Goal: Transaction & Acquisition: Purchase product/service

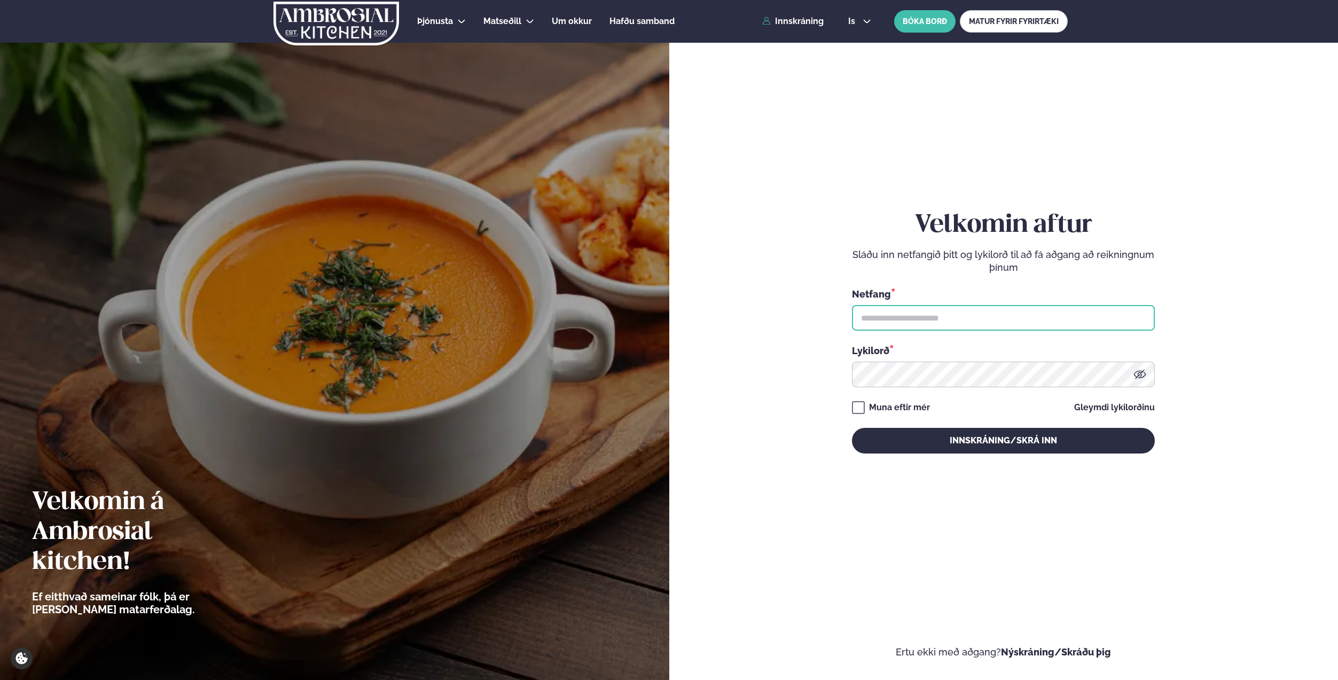
click at [1071, 323] on input "text" at bounding box center [1003, 318] width 303 height 26
type input "**********"
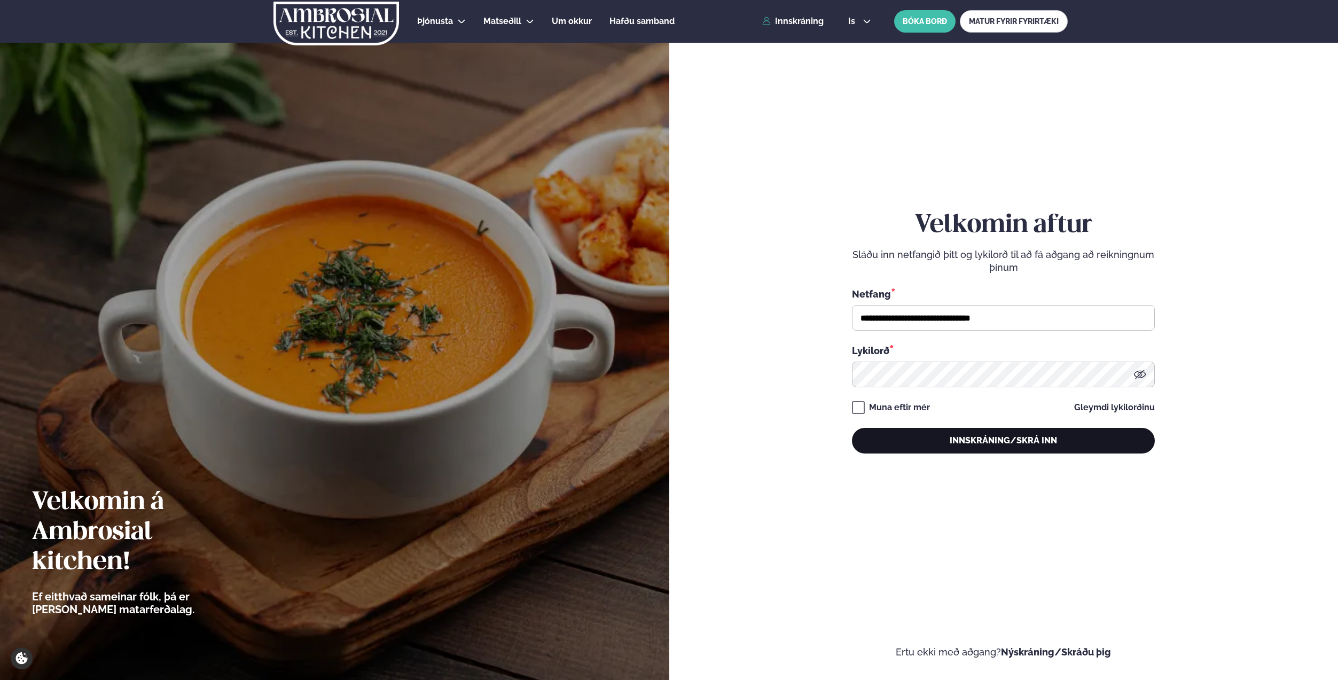
click at [1036, 444] on button "Innskráning/Skrá inn" at bounding box center [1003, 441] width 303 height 26
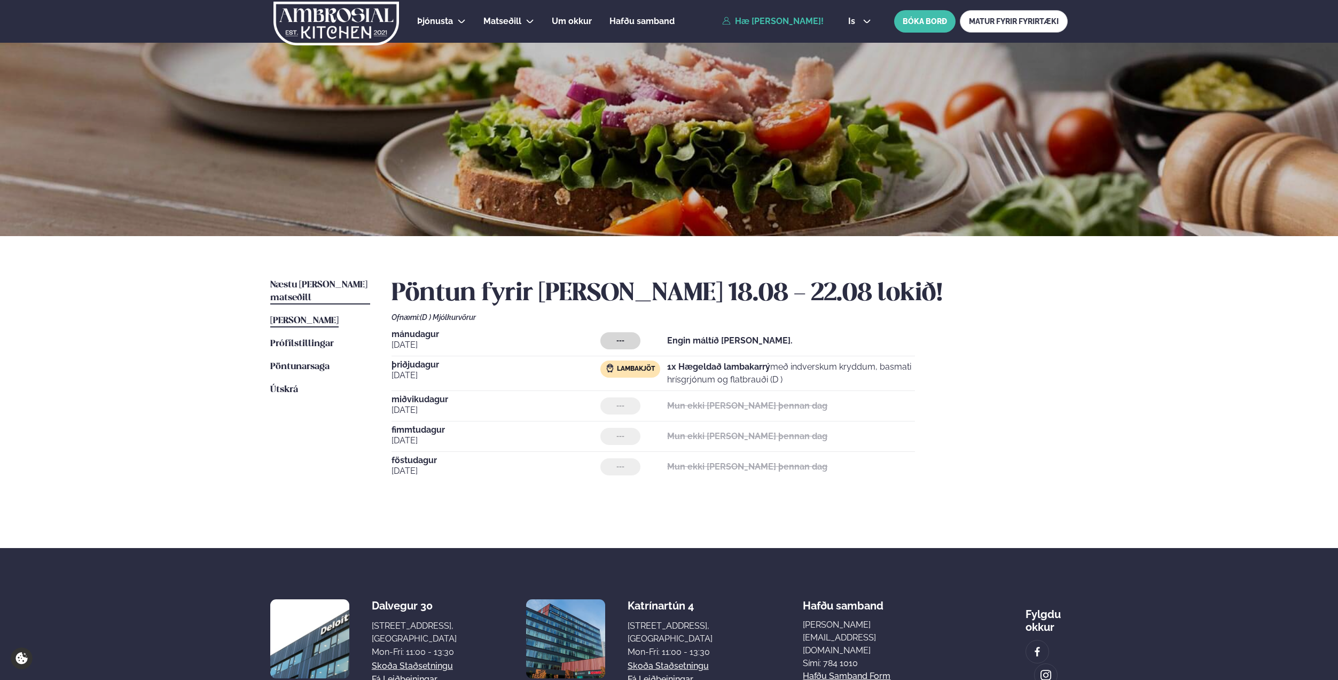
click at [358, 284] on span "Næstu [PERSON_NAME] matseðill" at bounding box center [318, 291] width 97 height 22
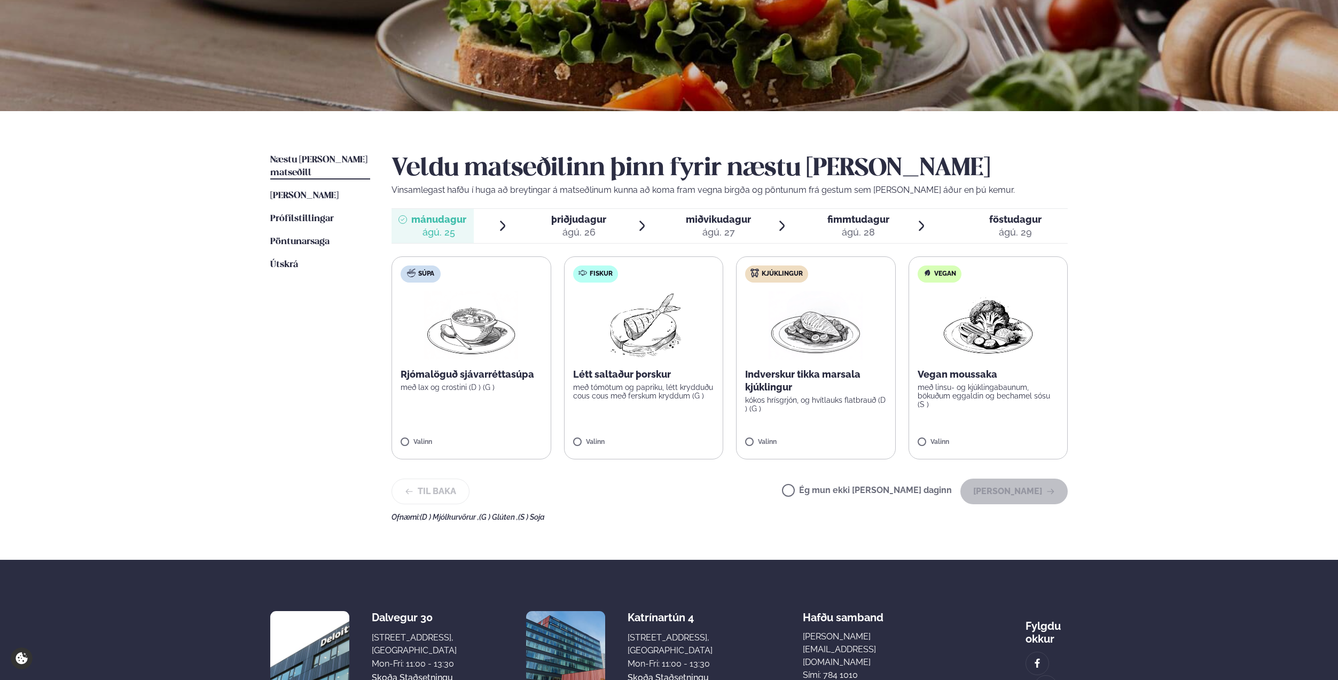
scroll to position [126, 0]
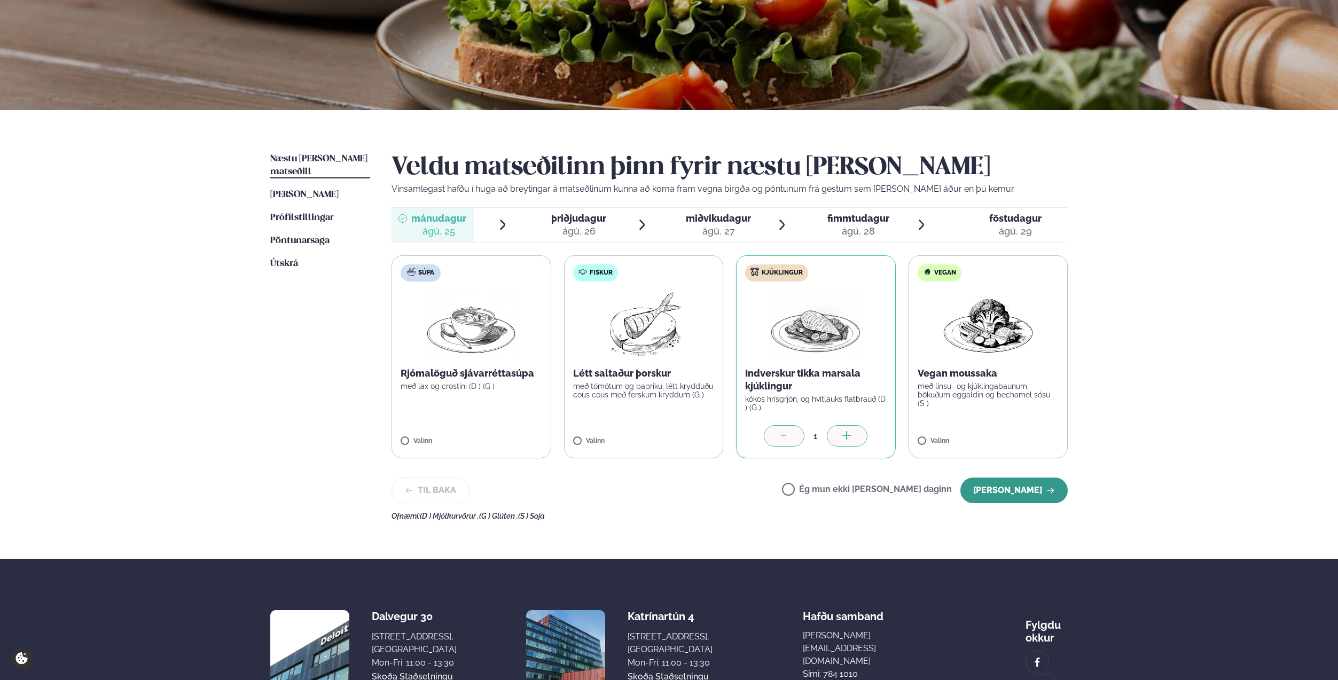
click at [1034, 499] on button "[PERSON_NAME]" at bounding box center [1013, 490] width 107 height 26
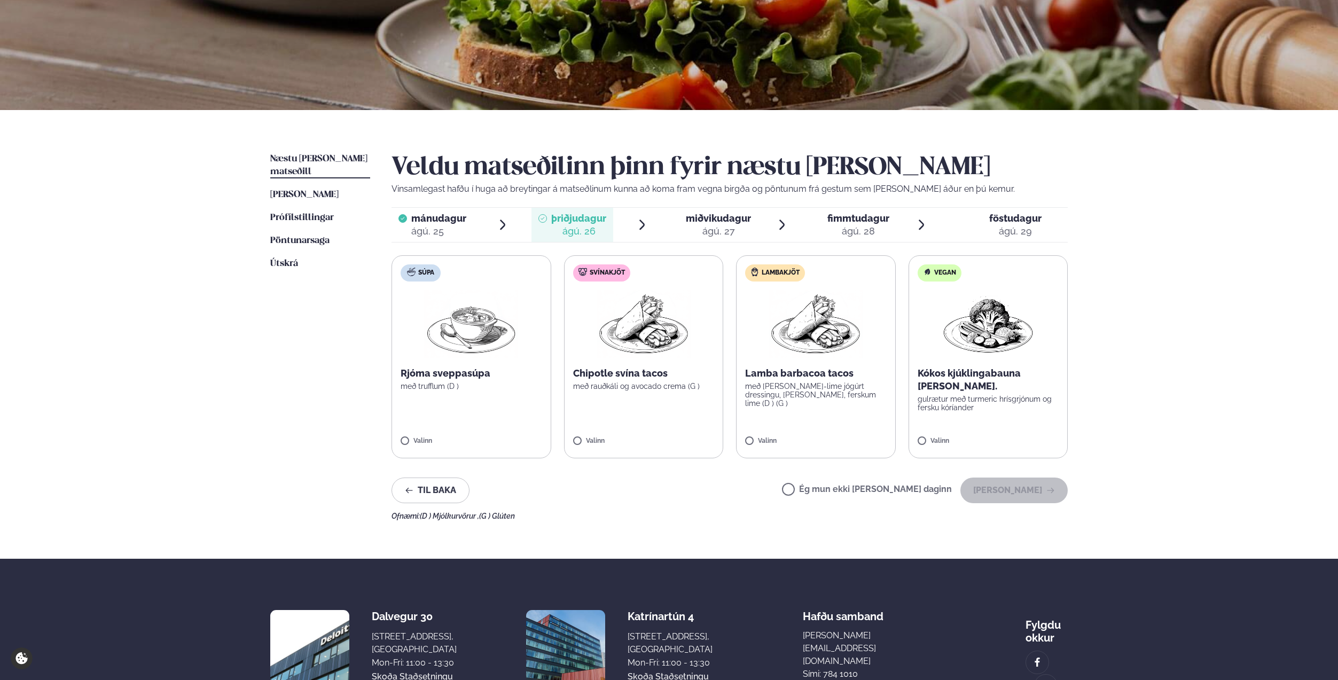
click at [586, 435] on label "Svínakjöt Chipotle svína tacos með rauðkáli og avocado crema (G ) Valinn" at bounding box center [644, 356] width 160 height 203
click at [1036, 499] on button "[PERSON_NAME]" at bounding box center [1013, 490] width 107 height 26
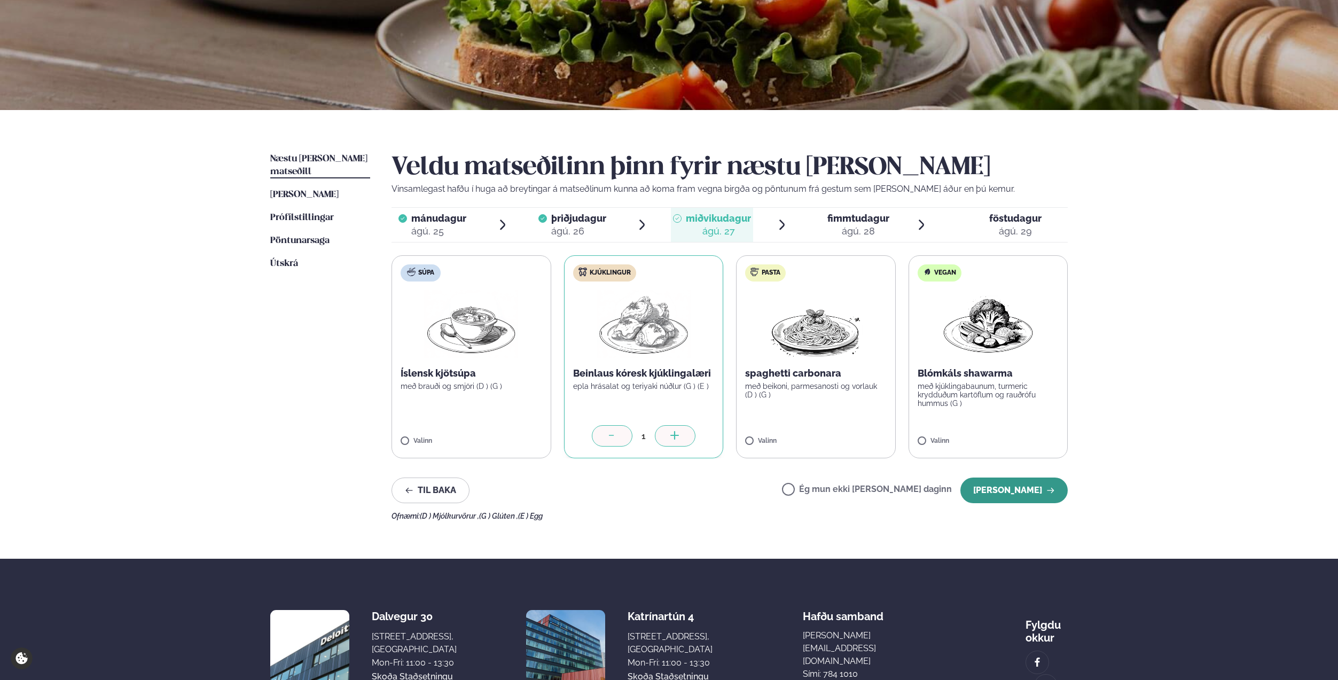
click at [1026, 498] on button "[PERSON_NAME]" at bounding box center [1013, 490] width 107 height 26
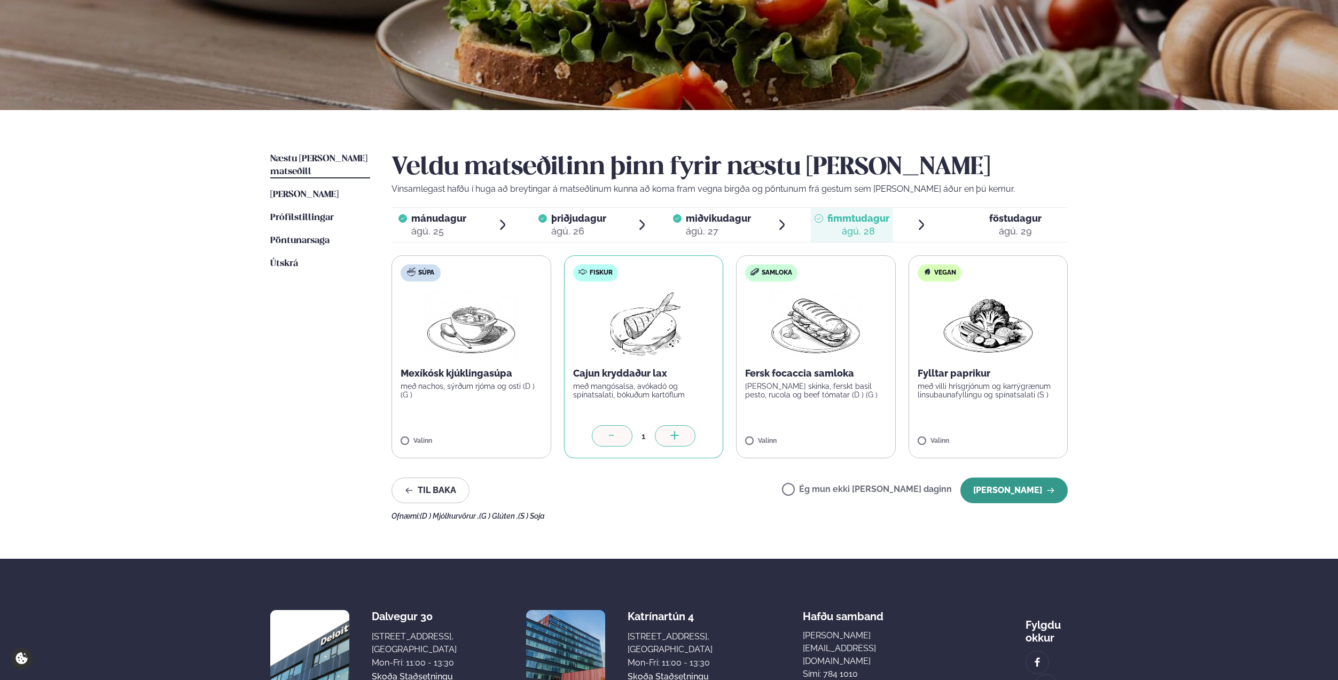
click at [1031, 497] on button "[PERSON_NAME]" at bounding box center [1013, 490] width 107 height 26
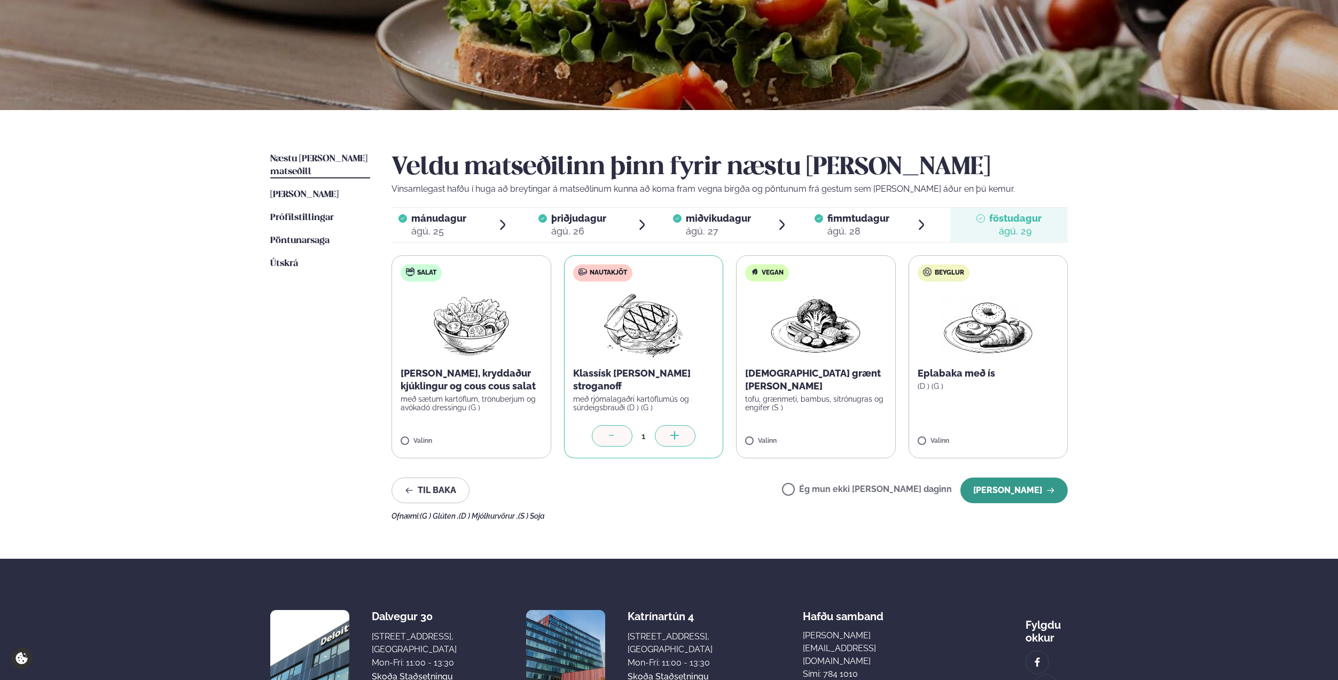
click at [1027, 497] on button "[PERSON_NAME]" at bounding box center [1013, 490] width 107 height 26
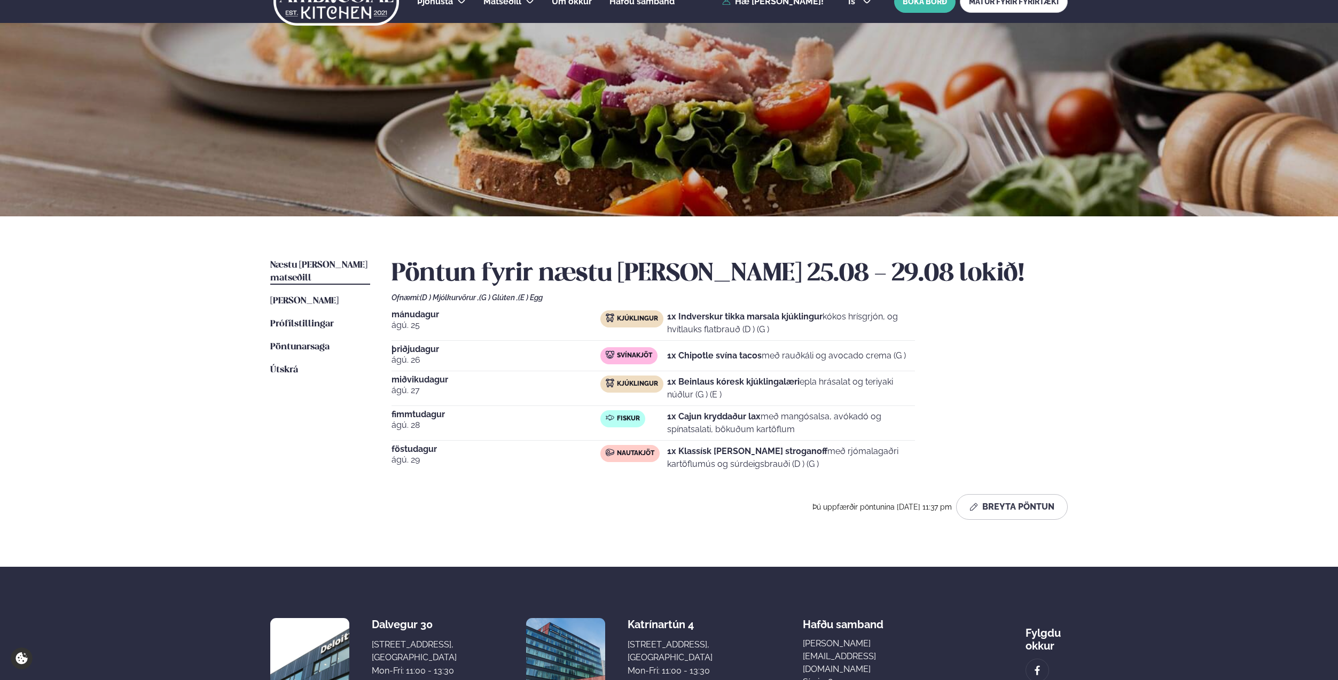
scroll to position [0, 0]
